Goal: Task Accomplishment & Management: Manage account settings

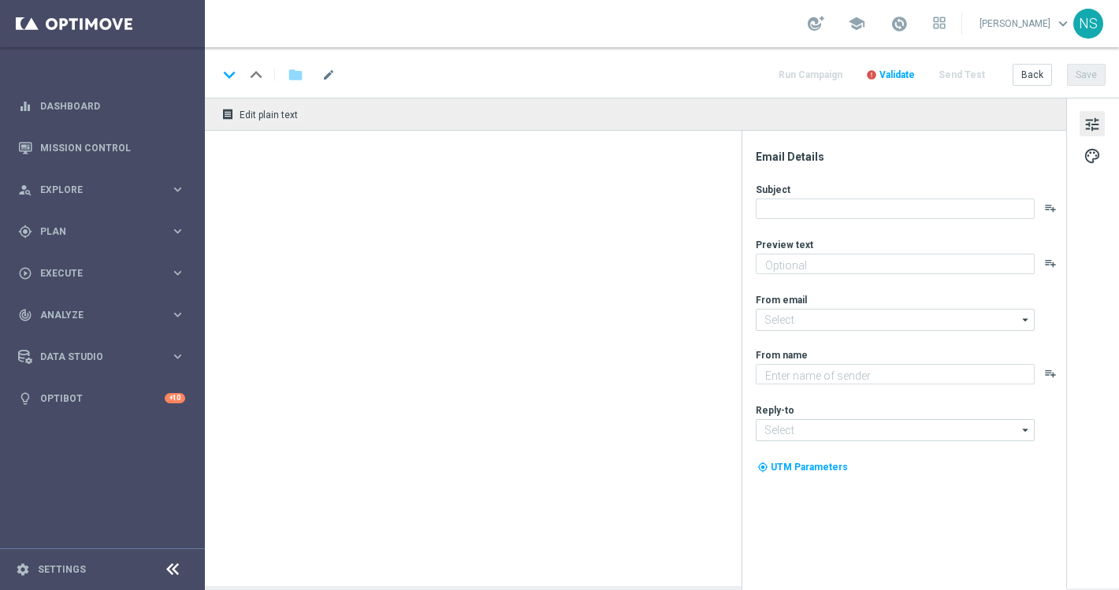
type textarea "Oans, zwoa, drei, gwunna."
type textarea "Millionaires' Club"
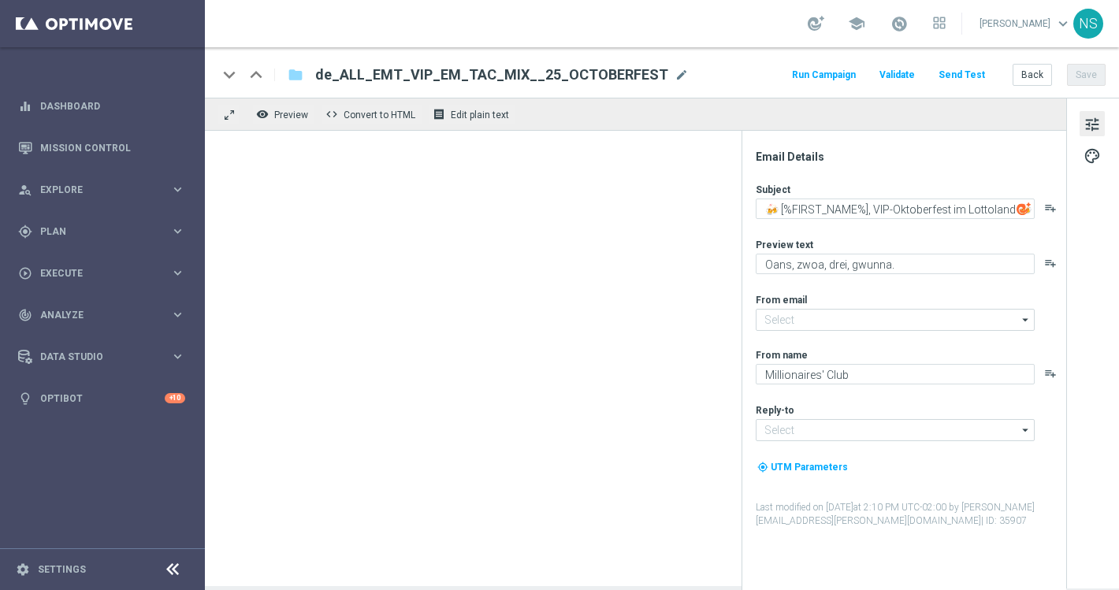
type input "[EMAIL_ADDRESS][DOMAIN_NAME]"
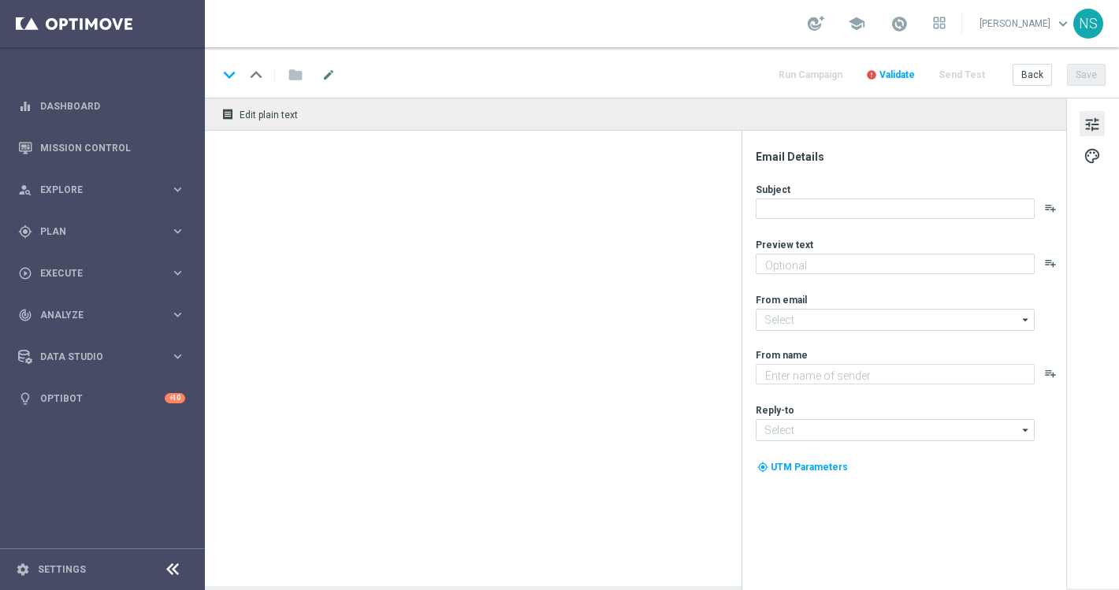
type textarea "Prosit der Gemütlichkeit – dein VIP-Lotto Highlight wartet."
type input "[EMAIL_ADDRESS][DOMAIN_NAME]"
type textarea "Millionaires' Club"
type input "[EMAIL_ADDRESS][DOMAIN_NAME]"
type textarea "Starte ins Spiel und feiere mit deinem Extra VIP-Bonus."
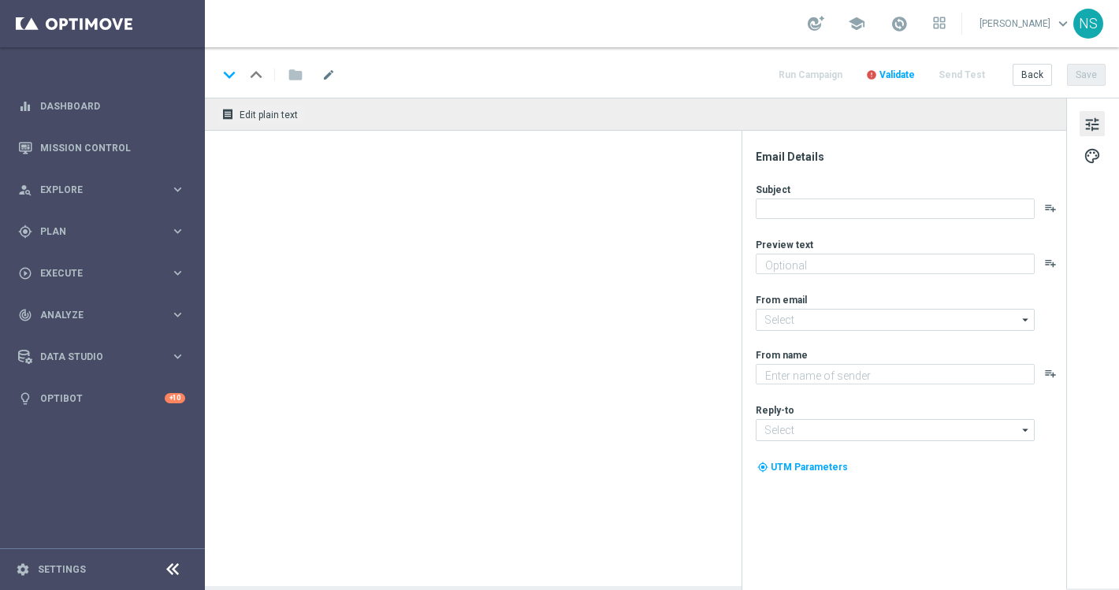
type textarea "Millionaires' Club"
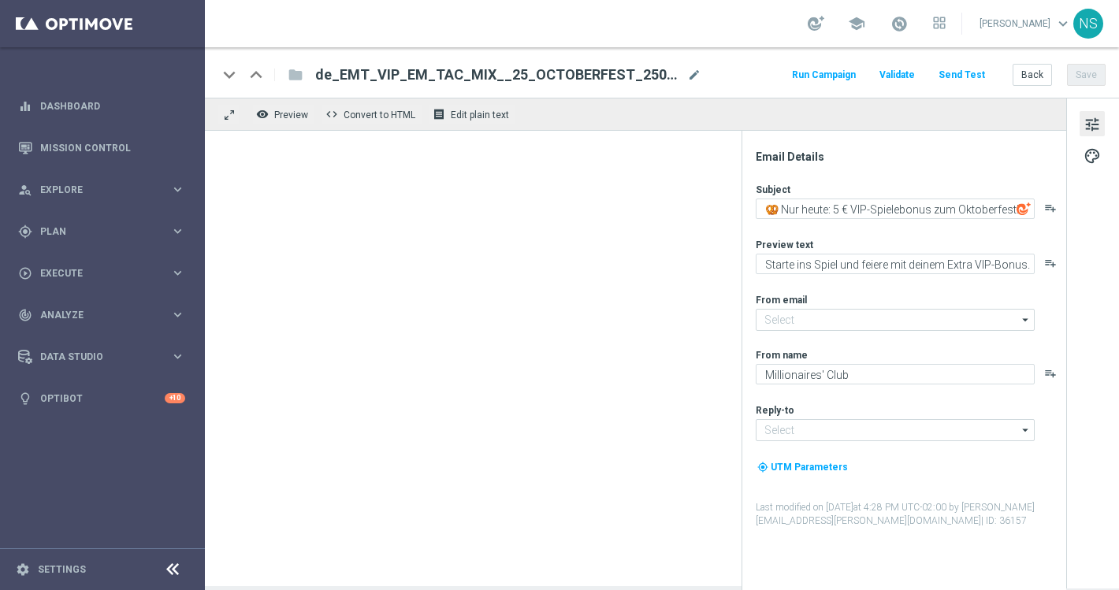
type input "[EMAIL_ADDRESS][DOMAIN_NAME]"
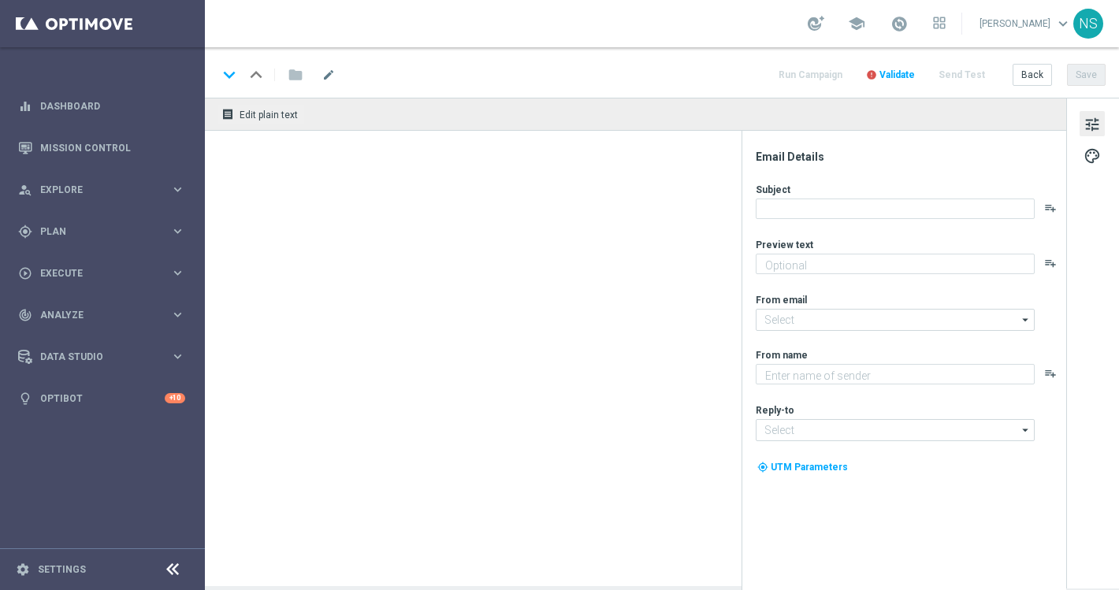
type textarea "Dein VIP-Oktoberfest Live Casino-Special"
type input "[EMAIL_ADDRESS][DOMAIN_NAME]"
type textarea "Millionaires' Club"
type input "[EMAIL_ADDRESS][DOMAIN_NAME]"
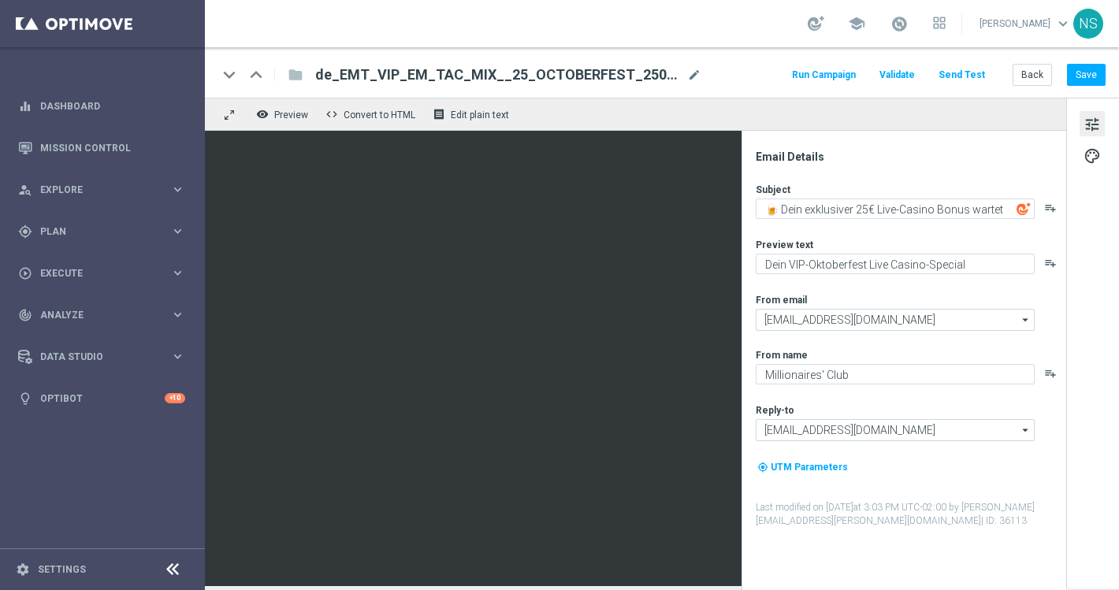
click at [237, 2] on div "school [PERSON_NAME] keyboard_arrow_down NS" at bounding box center [662, 23] width 914 height 47
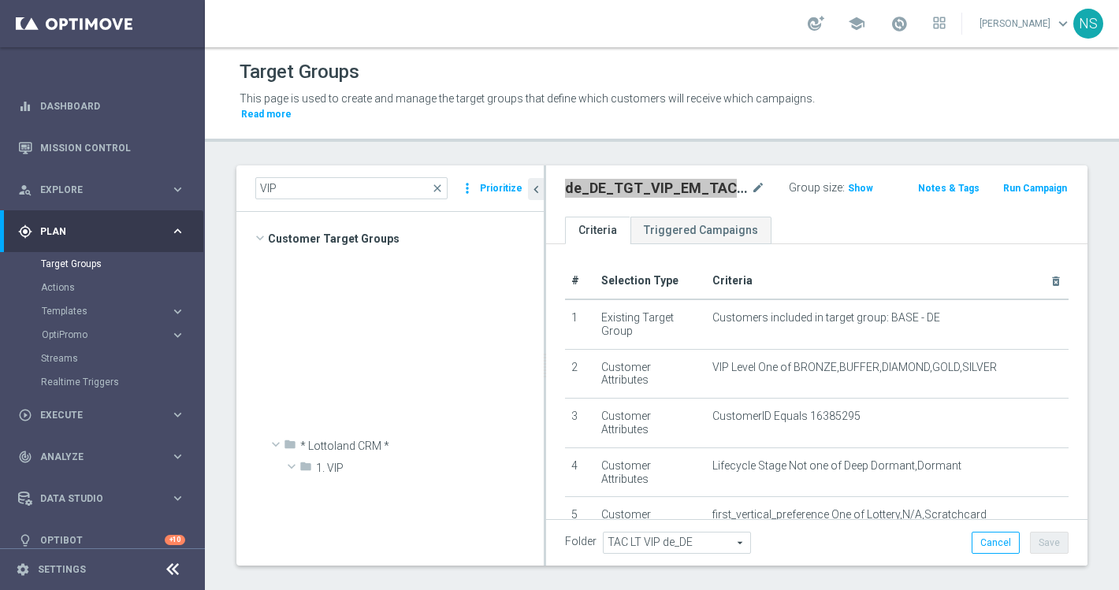
scroll to position [8355, 0]
